Goal: Check status: Check status

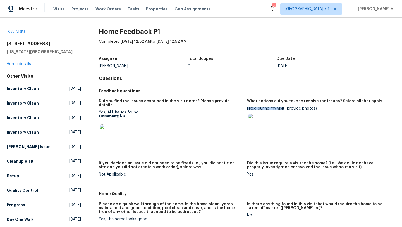
drag, startPoint x: 245, startPoint y: 108, endPoint x: 282, endPoint y: 108, distance: 37.4
click at [282, 108] on div "Fixed during my visit (provide photos)" at bounding box center [319, 120] width 144 height 28
copy div "Fixed during my visit"
